Goal: Transaction & Acquisition: Purchase product/service

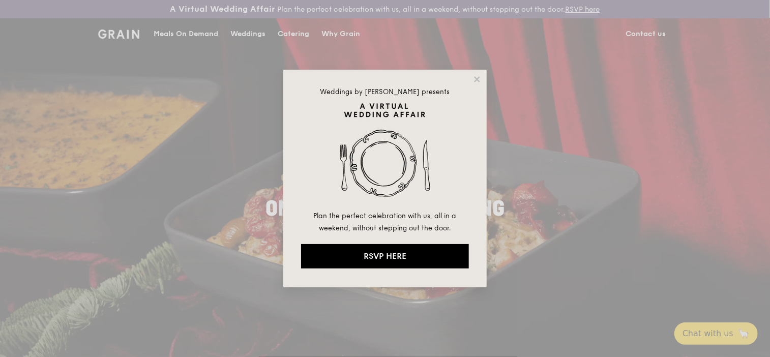
click at [337, 26] on div "Weddings by [PERSON_NAME] presents Plan the perfect celebration with us, all in…" at bounding box center [385, 178] width 770 height 357
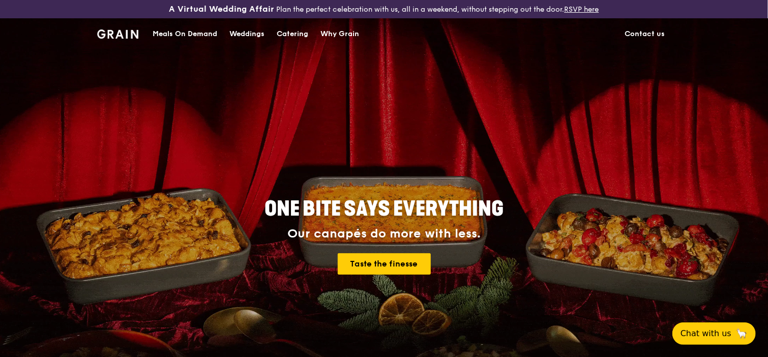
click at [308, 28] on div "Catering" at bounding box center [293, 34] width 32 height 31
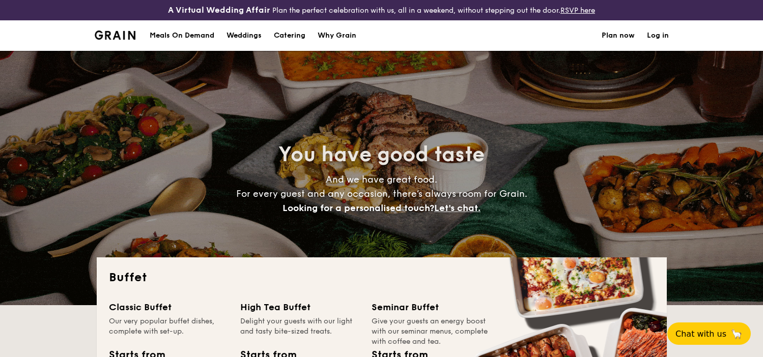
select select
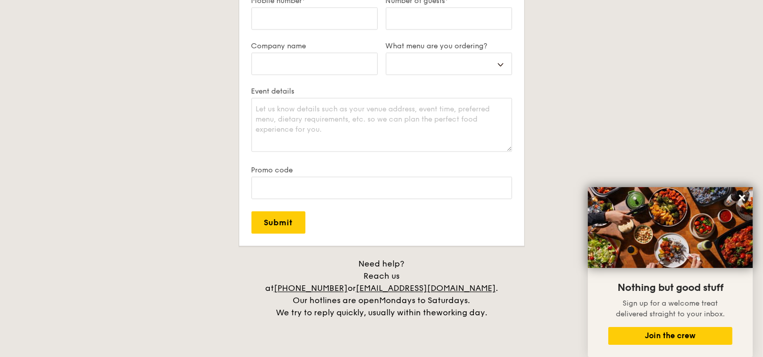
scroll to position [2025, 0]
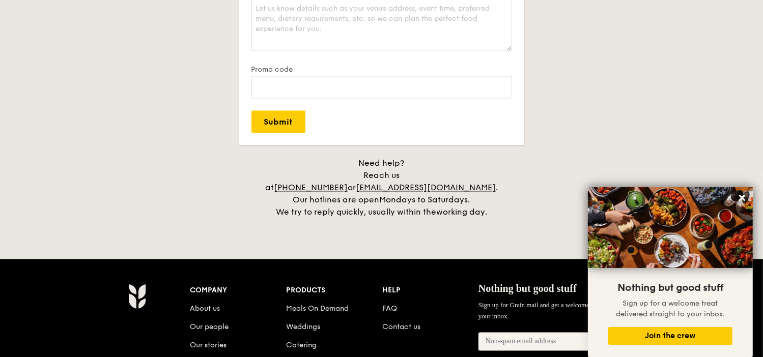
click at [323, 357] on link "Why Grain" at bounding box center [304, 363] width 37 height 9
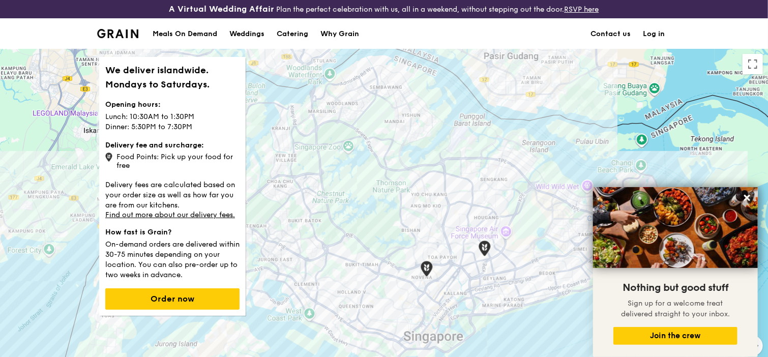
click at [217, 28] on div "Meals On Demand" at bounding box center [185, 34] width 65 height 31
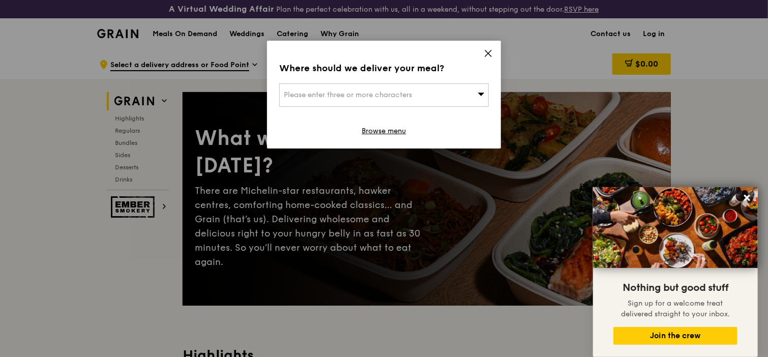
click at [489, 49] on icon at bounding box center [488, 53] width 9 height 9
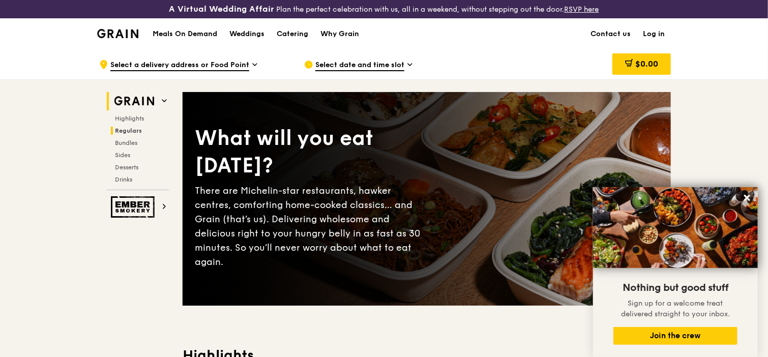
click at [169, 127] on h2 "Regulars" at bounding box center [140, 131] width 58 height 8
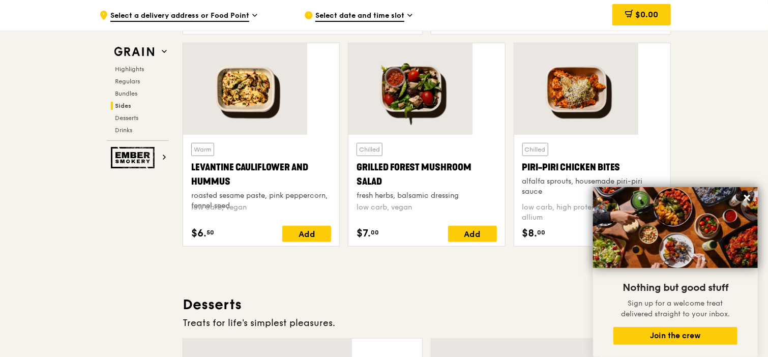
scroll to position [2239, 0]
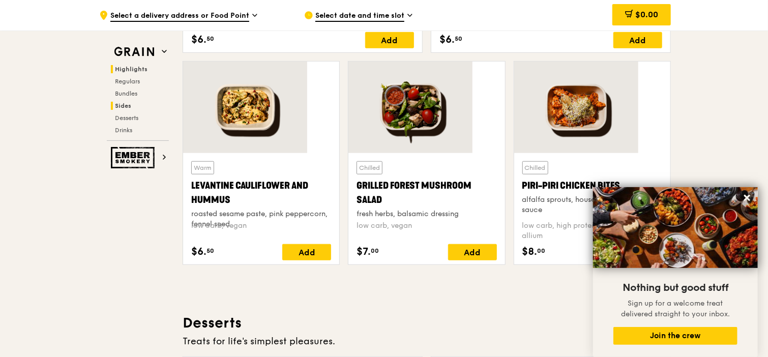
click at [148, 66] on span "Highlights" at bounding box center [131, 69] width 33 height 7
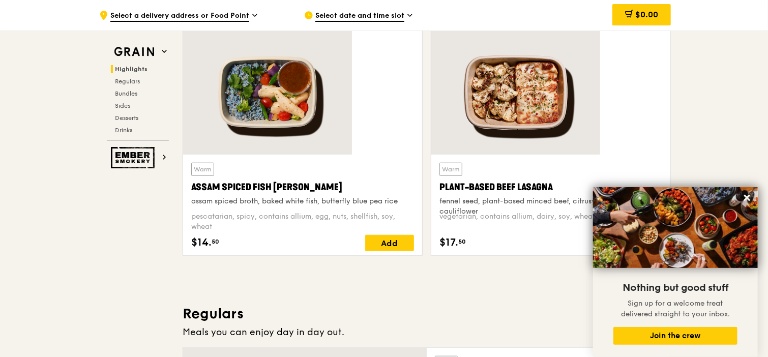
scroll to position [288, 0]
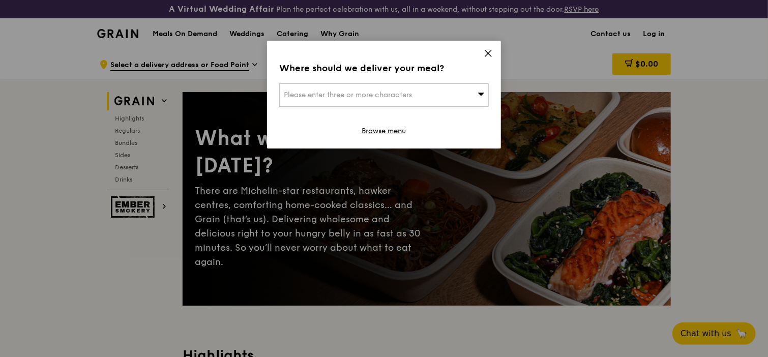
click at [477, 83] on div "Please enter three or more characters" at bounding box center [384, 94] width 210 height 23
click at [486, 50] on icon at bounding box center [488, 53] width 6 height 6
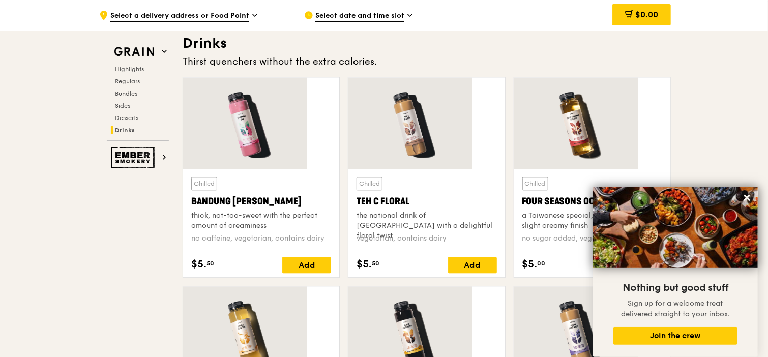
scroll to position [3103, 0]
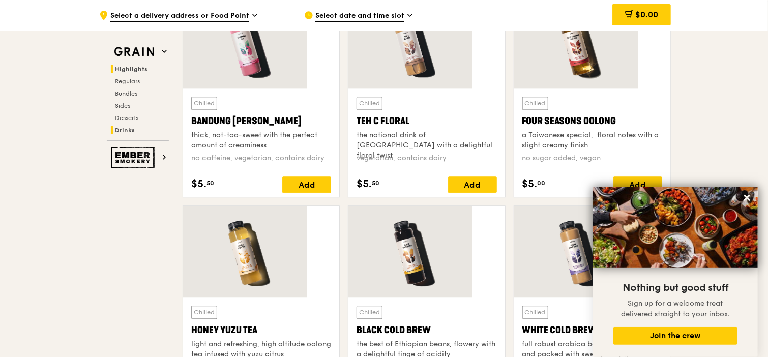
click at [169, 65] on h2 "Highlights" at bounding box center [140, 69] width 58 height 8
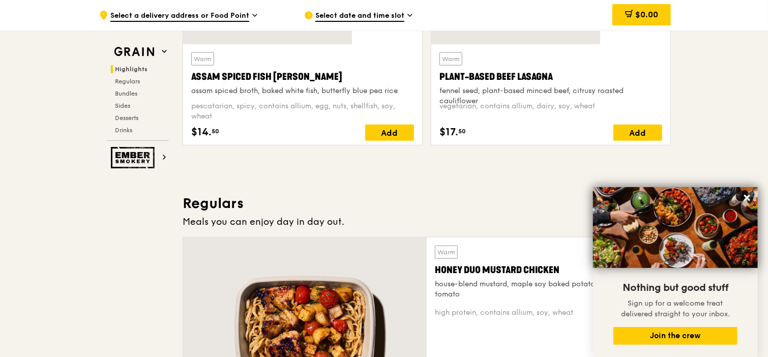
scroll to position [288, 0]
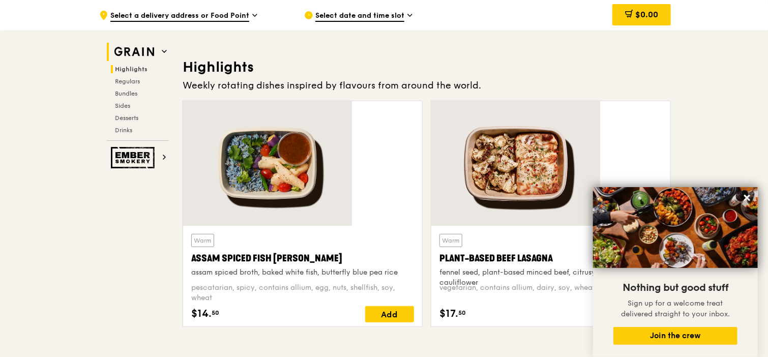
click at [167, 49] on icon at bounding box center [164, 51] width 5 height 5
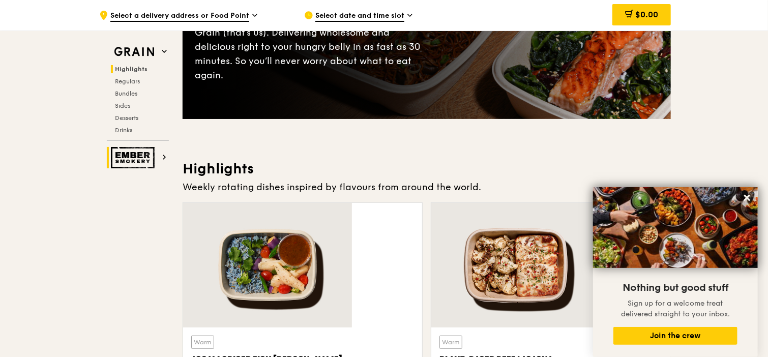
click at [158, 147] on img at bounding box center [134, 157] width 47 height 21
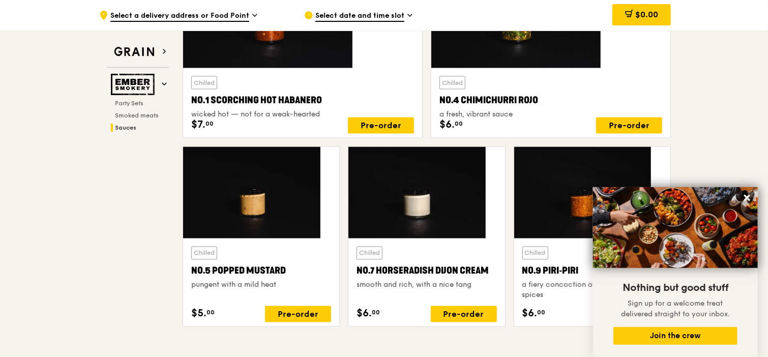
scroll to position [959, 0]
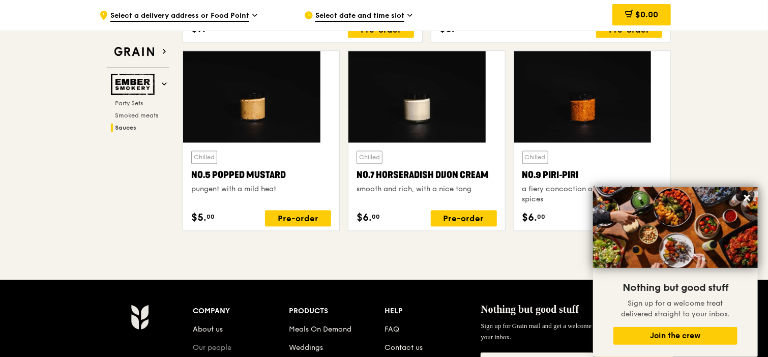
click at [231, 344] on link "Our people" at bounding box center [212, 348] width 39 height 9
